Goal: Task Accomplishment & Management: Manage account settings

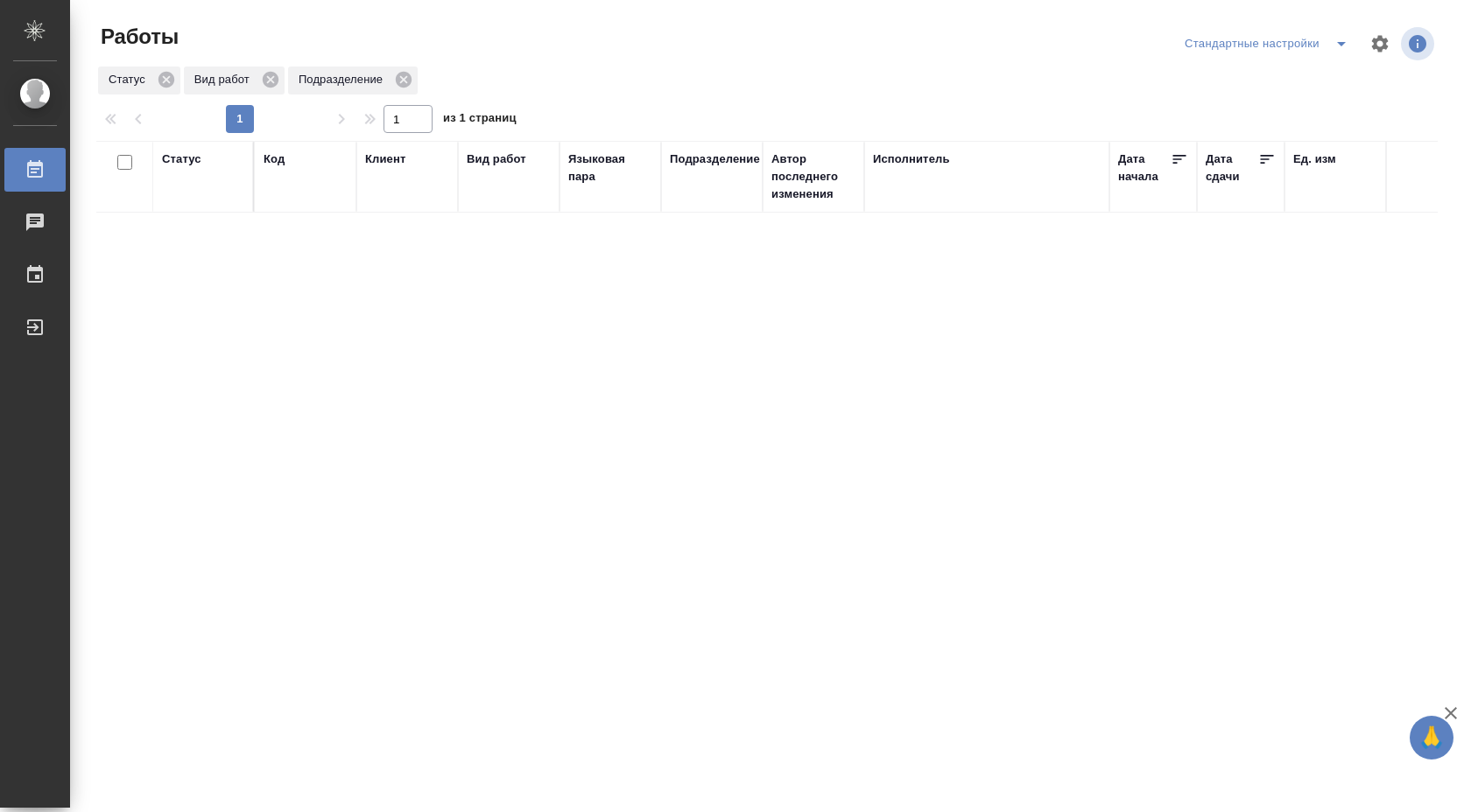
click at [1356, 43] on button "split button" at bounding box center [1342, 43] width 35 height 28
click at [1335, 43] on icon "split button" at bounding box center [1341, 43] width 21 height 21
click at [1319, 46] on div "Стандартные настройки" at bounding box center [1269, 43] width 178 height 28
click at [1336, 44] on icon "split button" at bounding box center [1341, 43] width 21 height 21
click at [1289, 83] on li "В работе" at bounding box center [1266, 78] width 183 height 28
